Goal: Transaction & Acquisition: Book appointment/travel/reservation

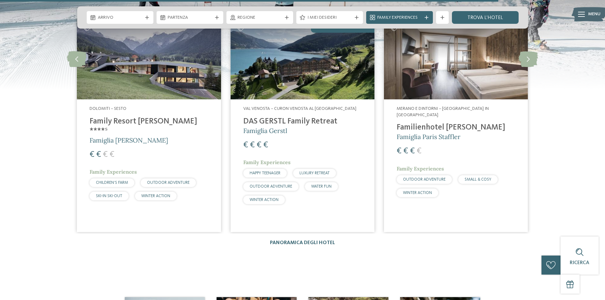
scroll to position [1488, 0]
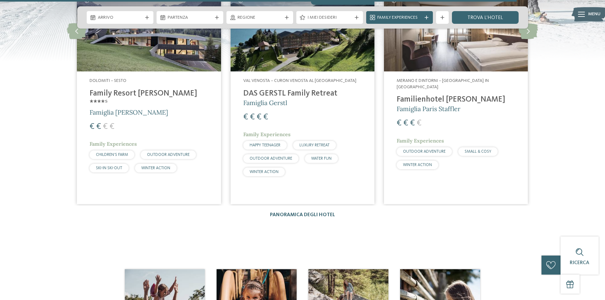
click at [296, 204] on div "Alberghi 1 / 24 slide 4 to 6 of 24 Dolomiti – Rasun-Anterselva ****ˢ Garberhof …" at bounding box center [302, 100] width 527 height 237
click at [292, 213] on link "Panoramica degli hotel" at bounding box center [302, 215] width 65 height 5
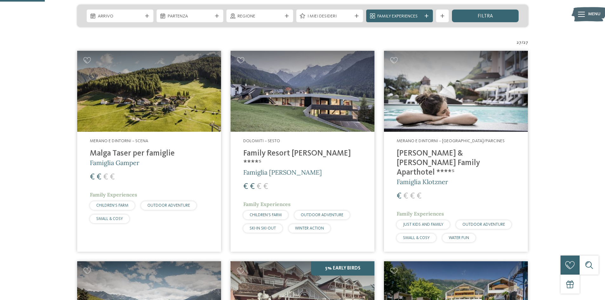
scroll to position [159, 0]
click at [289, 110] on img at bounding box center [303, 91] width 144 height 81
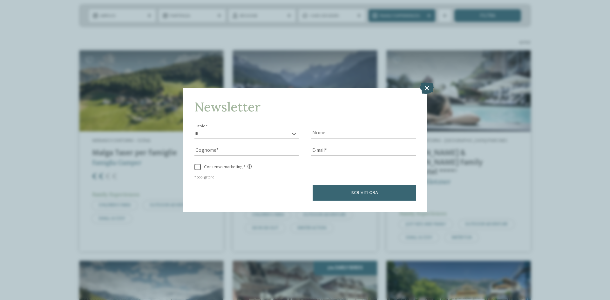
click at [428, 88] on icon at bounding box center [427, 88] width 14 height 11
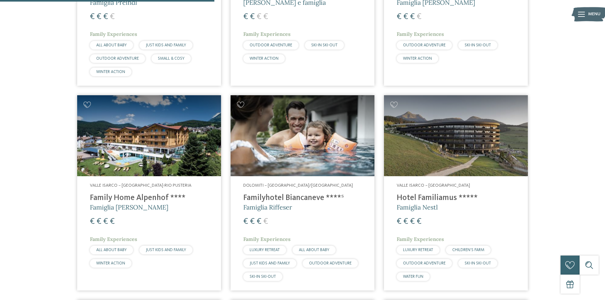
scroll to position [763, 0]
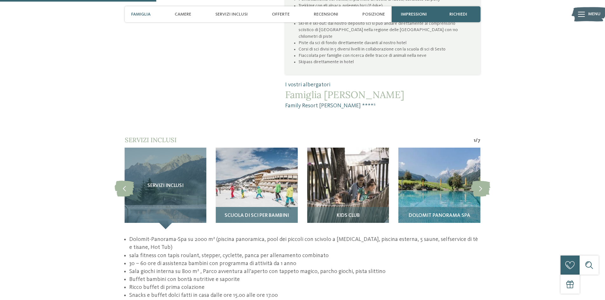
scroll to position [508, 0]
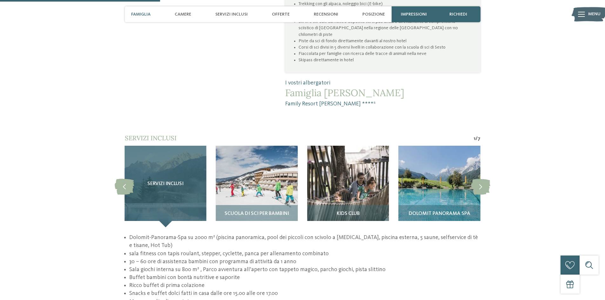
click at [169, 181] on span "Servizi inclusi" at bounding box center [165, 184] width 36 height 6
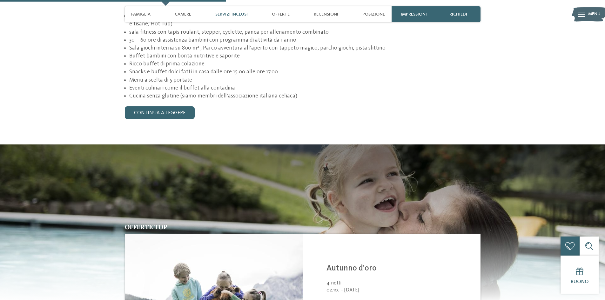
scroll to position [731, 0]
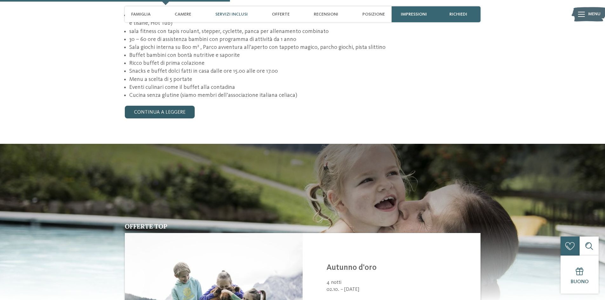
click at [169, 106] on link "continua a leggere" at bounding box center [160, 112] width 70 height 13
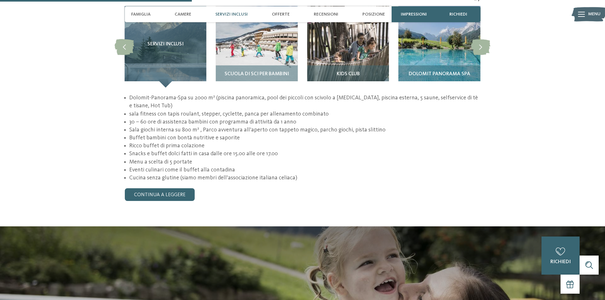
scroll to position [604, 0]
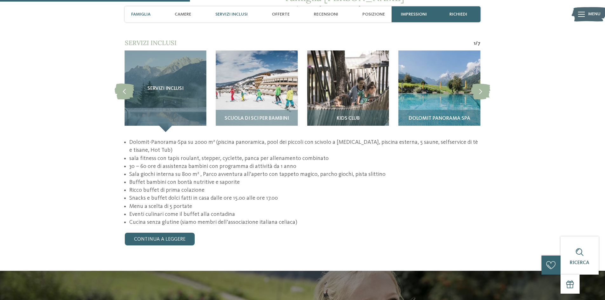
click at [144, 16] on span "Famiglia" at bounding box center [140, 14] width 19 height 5
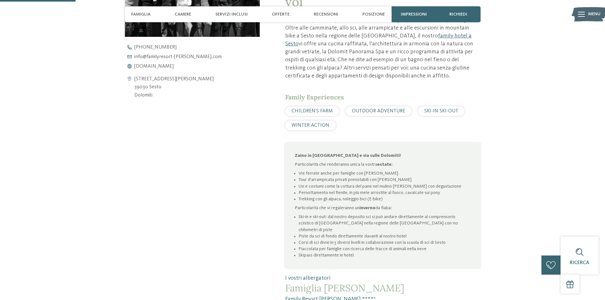
scroll to position [226, 0]
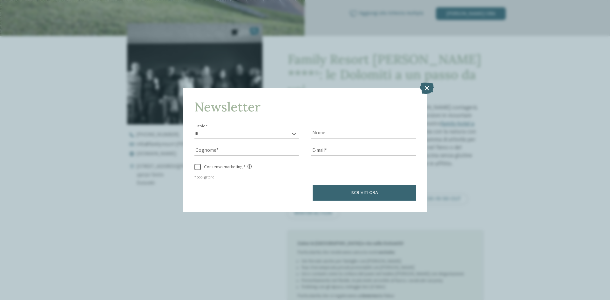
click at [430, 84] on icon at bounding box center [427, 88] width 14 height 11
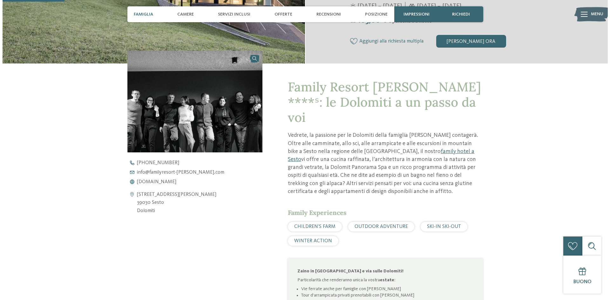
scroll to position [162, 0]
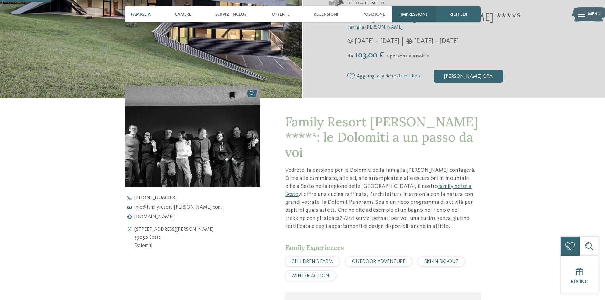
click at [406, 14] on span "Impressioni" at bounding box center [414, 14] width 26 height 5
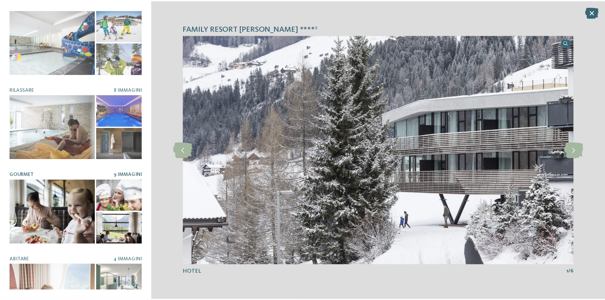
scroll to position [28, 0]
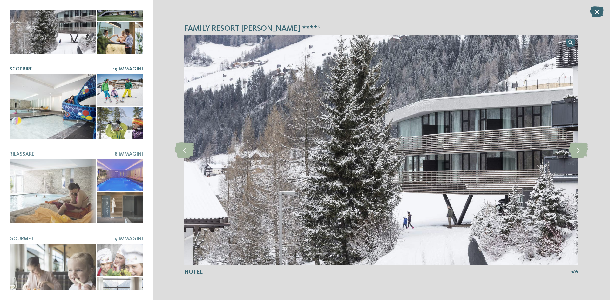
click at [40, 103] on div at bounding box center [53, 106] width 86 height 65
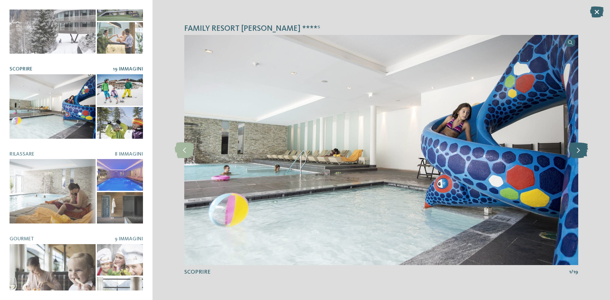
click at [575, 149] on icon at bounding box center [578, 150] width 19 height 16
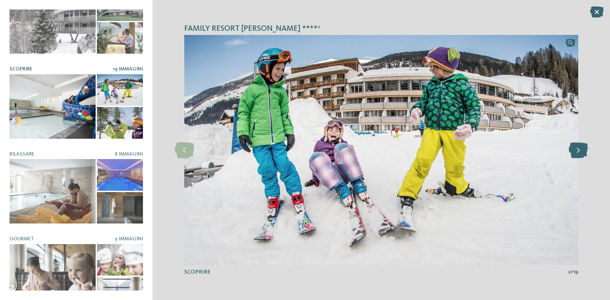
click at [575, 149] on icon at bounding box center [578, 150] width 19 height 16
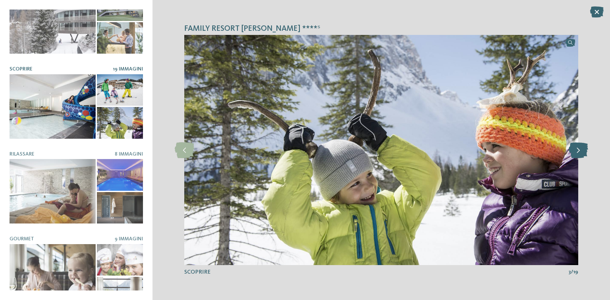
click at [575, 148] on icon at bounding box center [578, 150] width 19 height 16
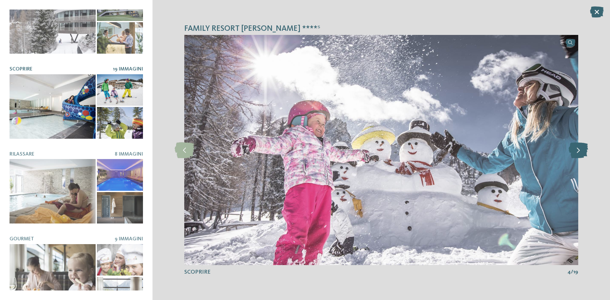
click at [575, 147] on icon at bounding box center [578, 150] width 19 height 16
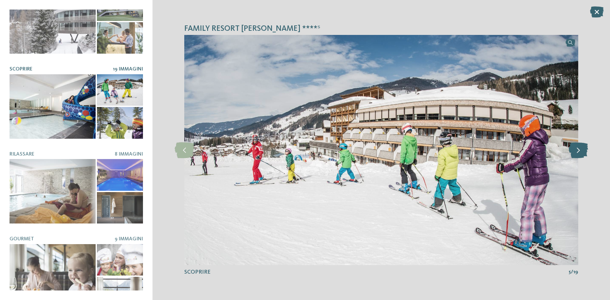
click at [575, 147] on icon at bounding box center [578, 150] width 19 height 16
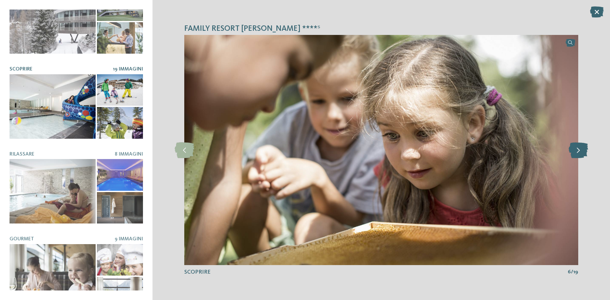
click at [575, 147] on icon at bounding box center [578, 150] width 19 height 16
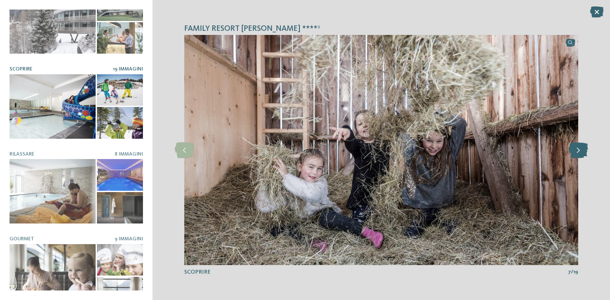
click at [575, 147] on icon at bounding box center [578, 150] width 19 height 16
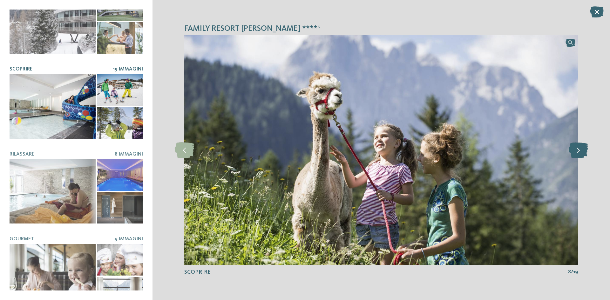
click at [575, 147] on icon at bounding box center [578, 150] width 19 height 16
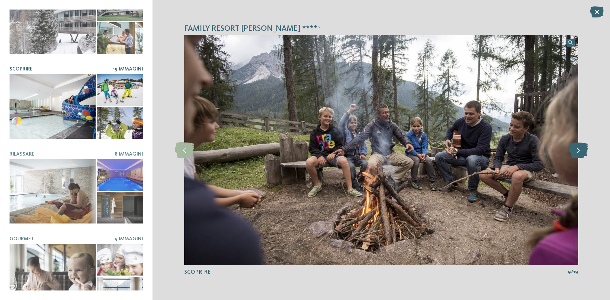
click at [575, 147] on icon at bounding box center [578, 150] width 19 height 16
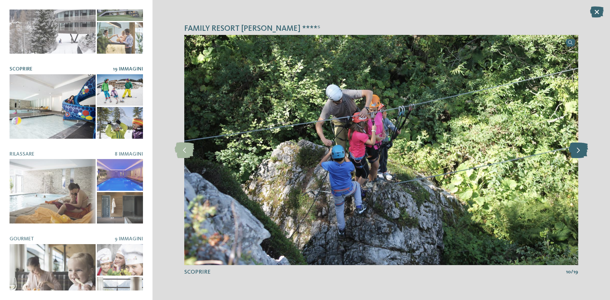
click at [575, 147] on icon at bounding box center [578, 150] width 19 height 16
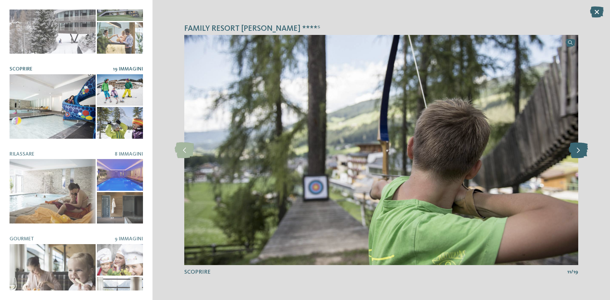
click at [575, 147] on icon at bounding box center [578, 150] width 19 height 16
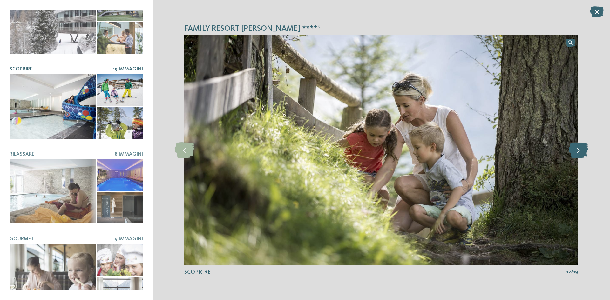
click at [575, 147] on icon at bounding box center [578, 150] width 19 height 16
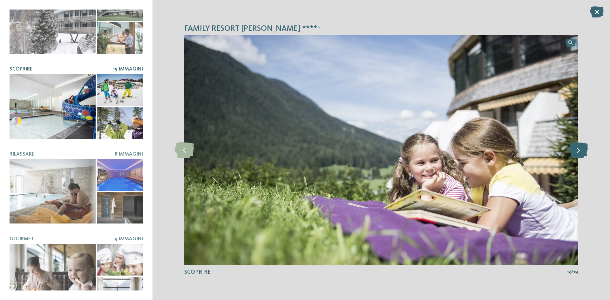
click at [575, 147] on icon at bounding box center [578, 150] width 19 height 16
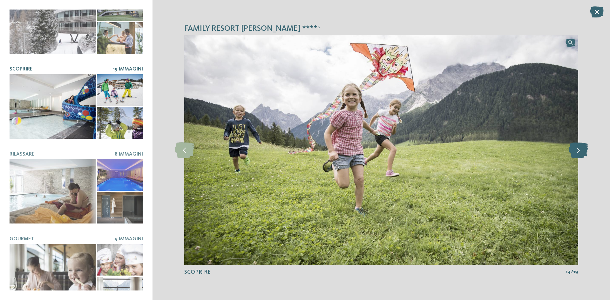
click at [575, 147] on icon at bounding box center [578, 150] width 19 height 16
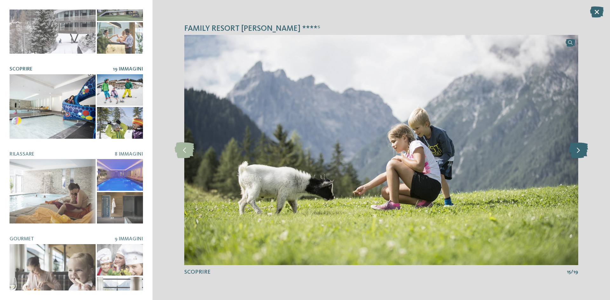
click at [575, 147] on icon at bounding box center [578, 150] width 19 height 16
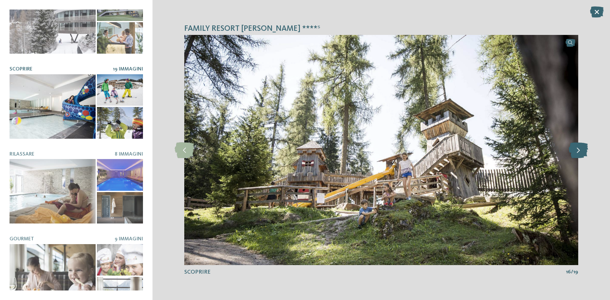
click at [575, 147] on icon at bounding box center [578, 150] width 19 height 16
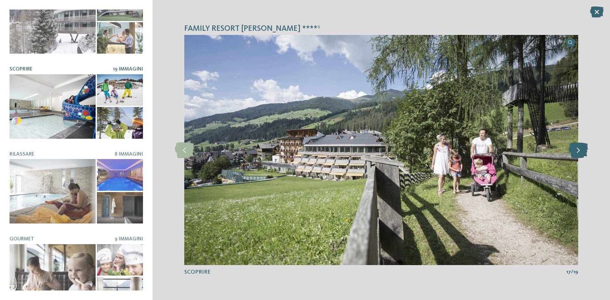
click at [575, 147] on icon at bounding box center [578, 150] width 19 height 16
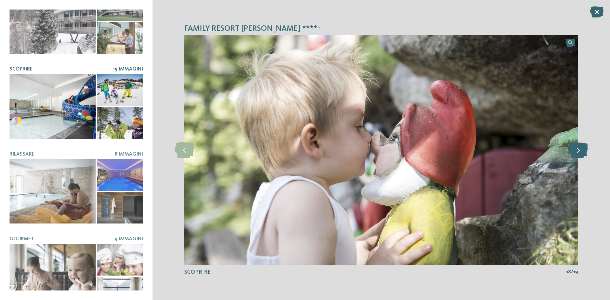
click at [575, 147] on icon at bounding box center [578, 150] width 19 height 16
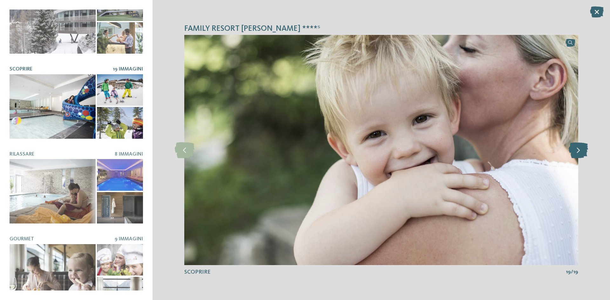
click at [575, 147] on icon at bounding box center [578, 150] width 19 height 16
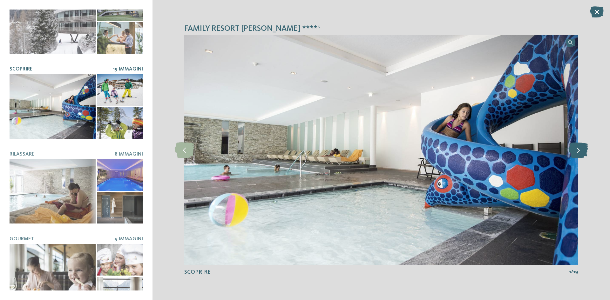
click at [575, 147] on icon at bounding box center [578, 150] width 19 height 16
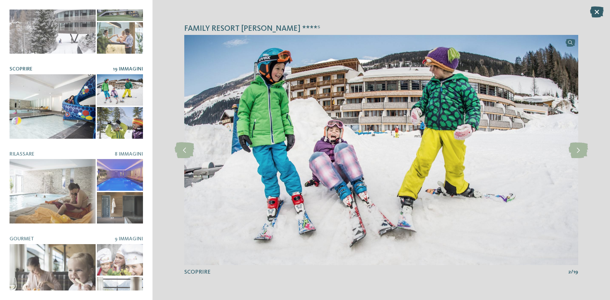
click at [599, 11] on icon at bounding box center [597, 11] width 14 height 11
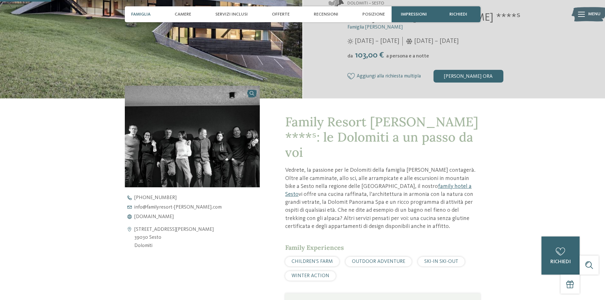
click at [138, 10] on div "Famiglia" at bounding box center [141, 14] width 26 height 16
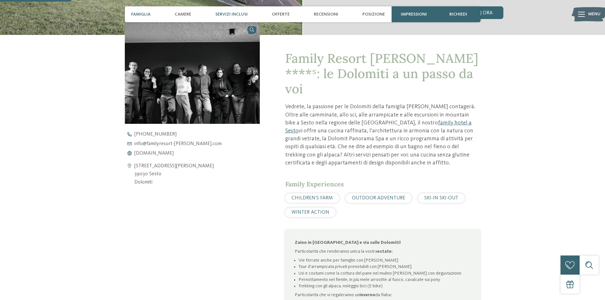
click at [223, 14] on span "Servizi inclusi" at bounding box center [231, 14] width 32 height 5
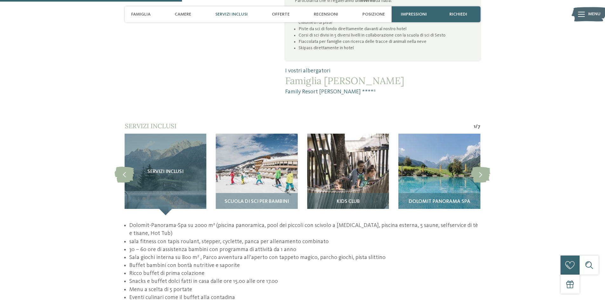
scroll to position [586, 0]
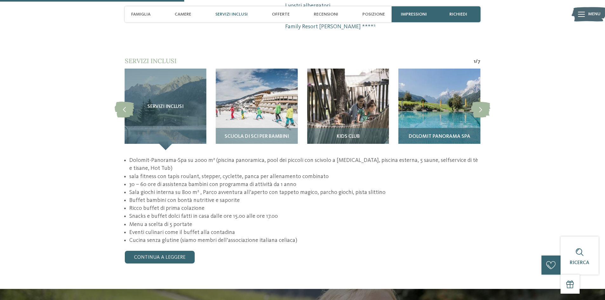
click at [435, 90] on img at bounding box center [440, 110] width 82 height 82
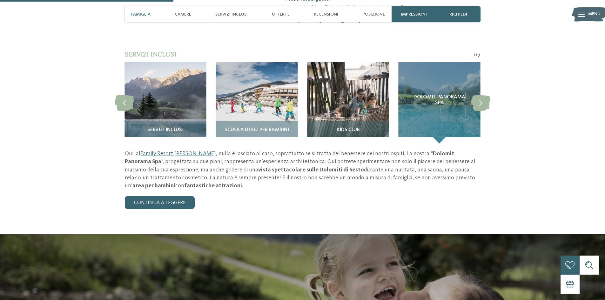
scroll to position [522, 0]
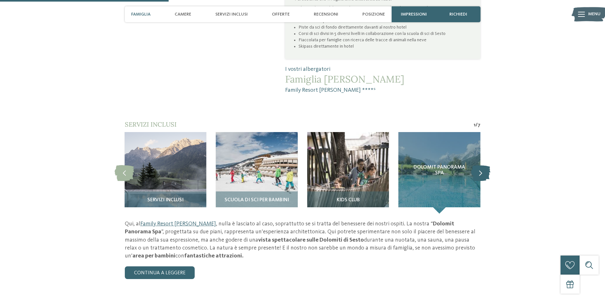
click at [480, 165] on icon at bounding box center [480, 173] width 19 height 16
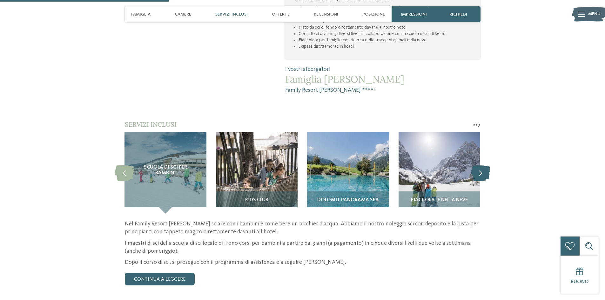
click at [484, 165] on icon at bounding box center [480, 173] width 19 height 16
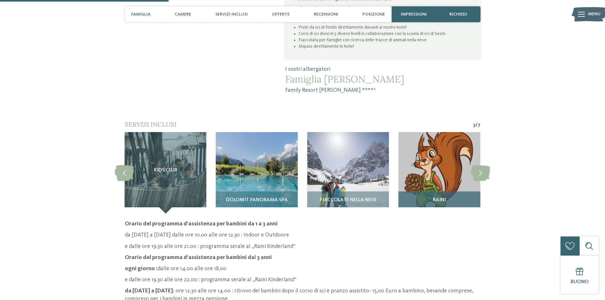
click at [451, 198] on h3 "RAINI" at bounding box center [439, 201] width 75 height 6
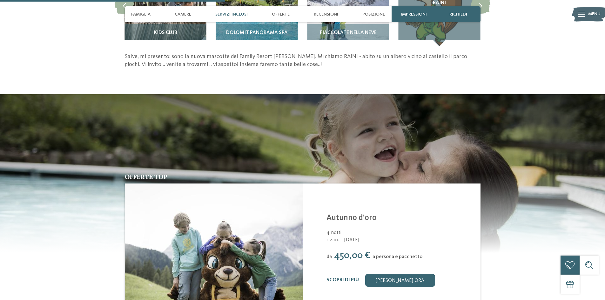
scroll to position [681, 0]
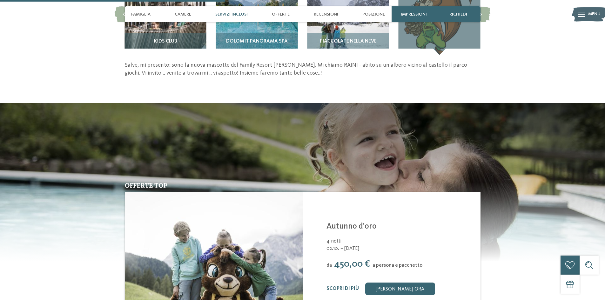
click at [273, 139] on img at bounding box center [302, 182] width 605 height 159
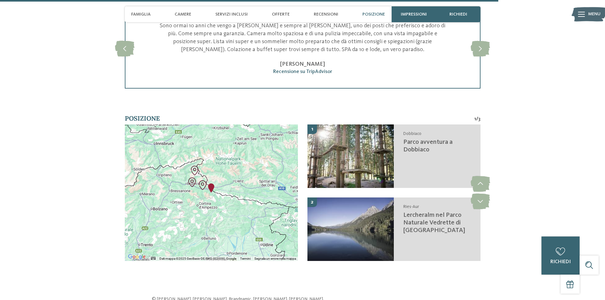
scroll to position [1539, 0]
